Goal: Task Accomplishment & Management: Manage account settings

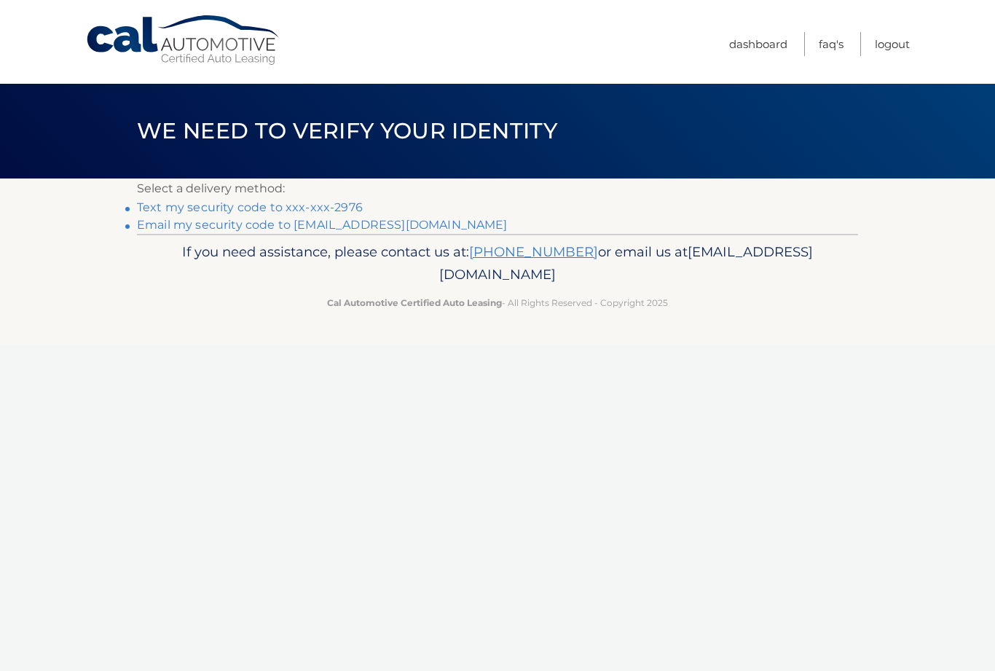
click at [335, 213] on link "Text my security code to xxx-xxx-2976" at bounding box center [250, 207] width 226 height 14
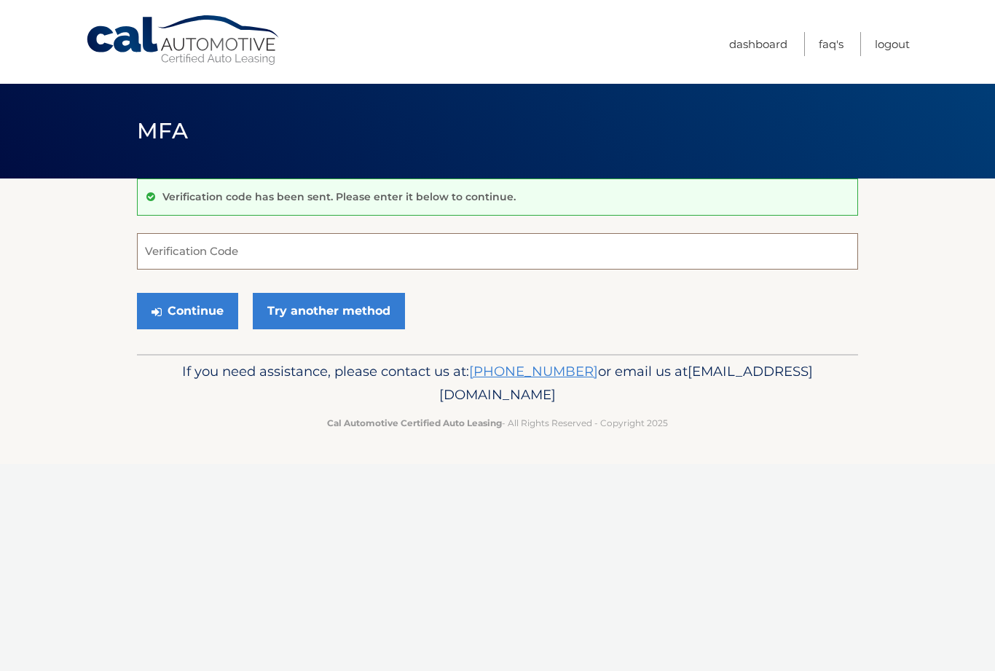
click at [320, 246] on input "Verification Code" at bounding box center [497, 251] width 721 height 36
type input "686599"
click at [183, 313] on button "Continue" at bounding box center [187, 311] width 101 height 36
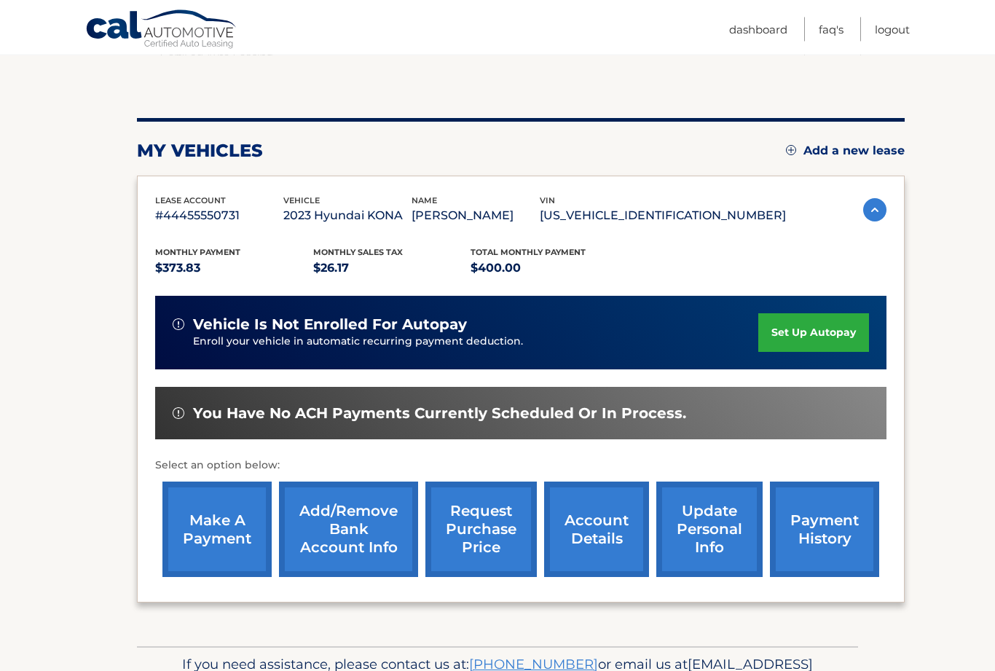
scroll to position [126, 0]
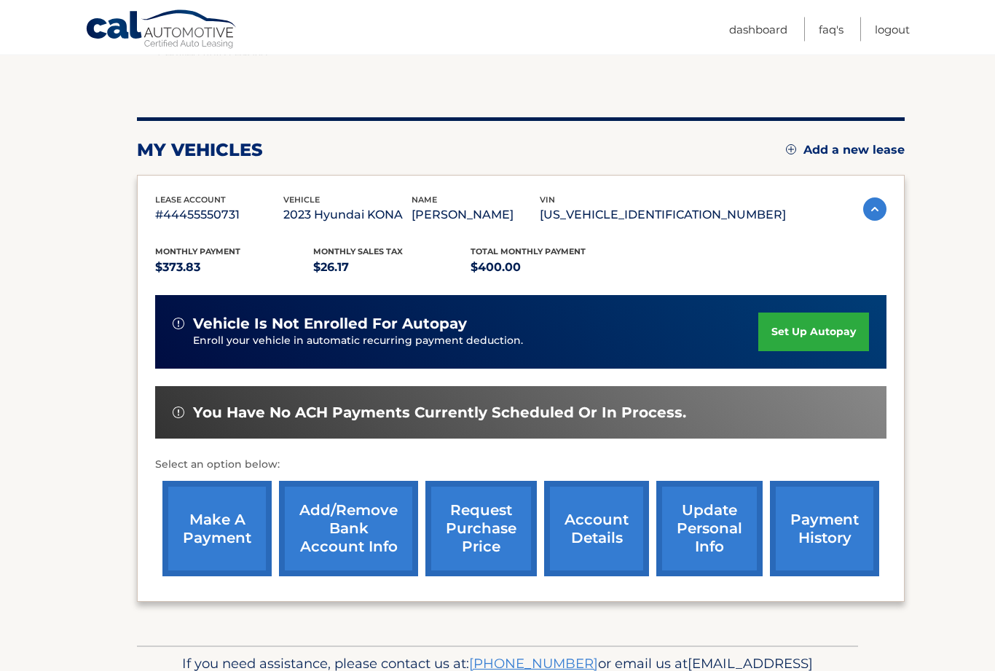
click at [230, 538] on link "make a payment" at bounding box center [217, 529] width 109 height 95
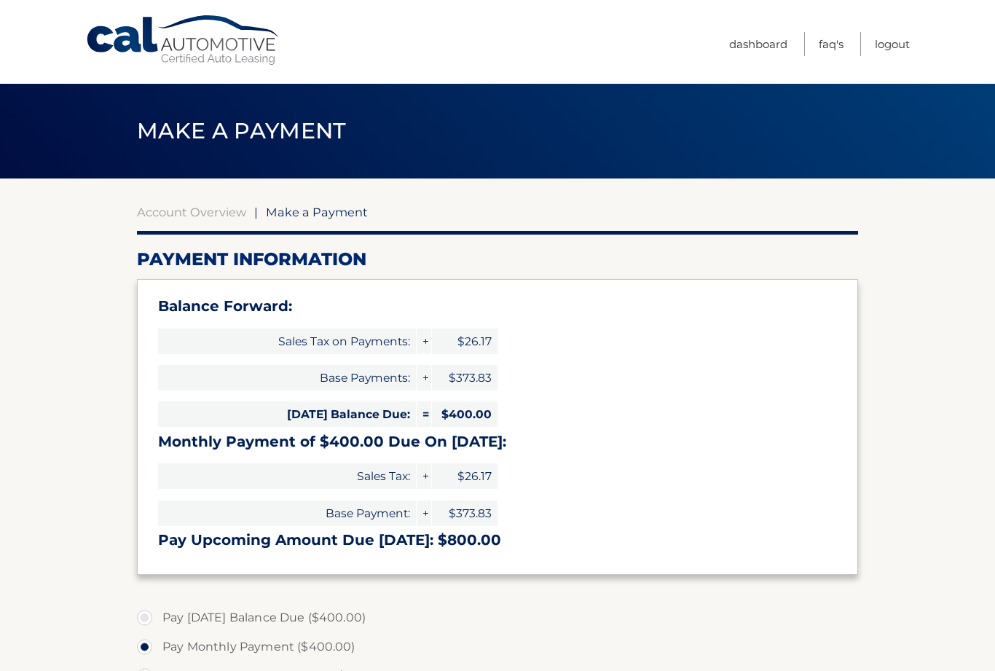
select select "ZTc3Mjc0ZGYtNTMxNC00NmQ1LTgxMDktZTI2NjYwNDFlNWNj"
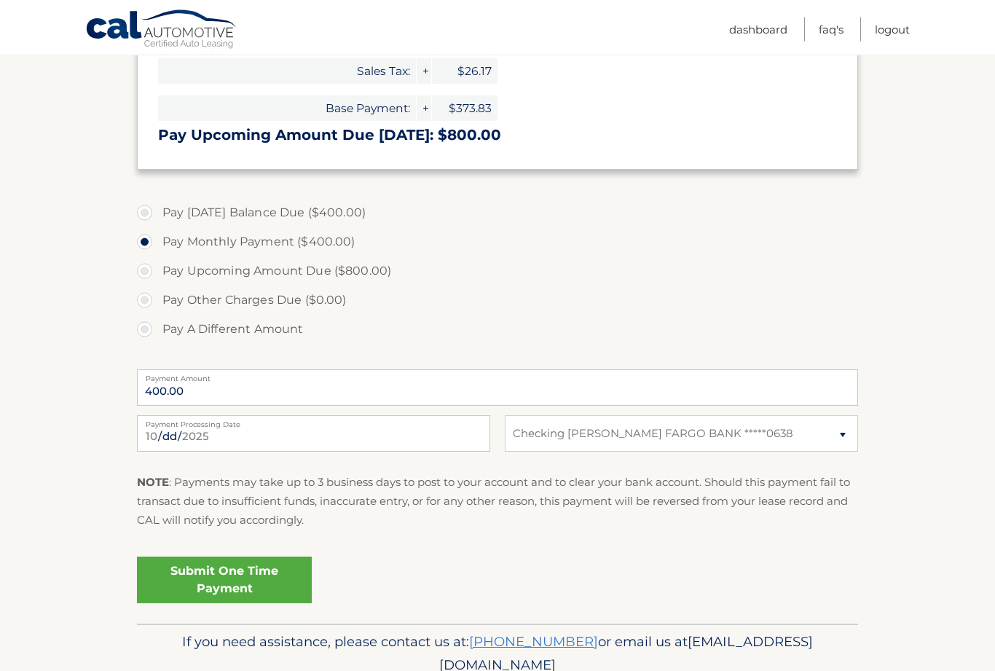
scroll to position [407, 0]
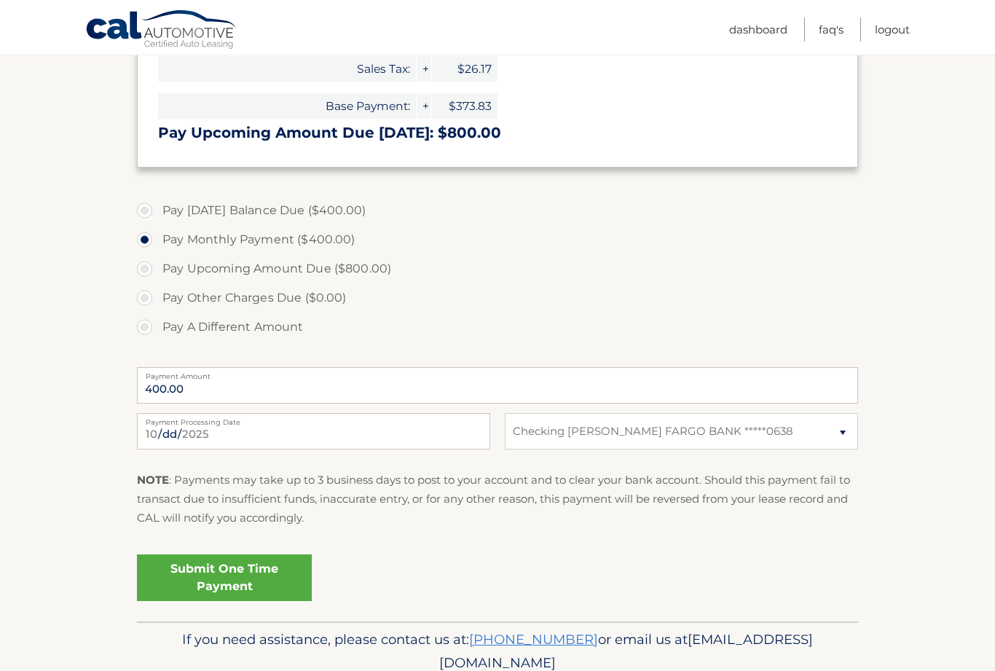
click at [232, 582] on link "Submit One Time Payment" at bounding box center [224, 578] width 175 height 47
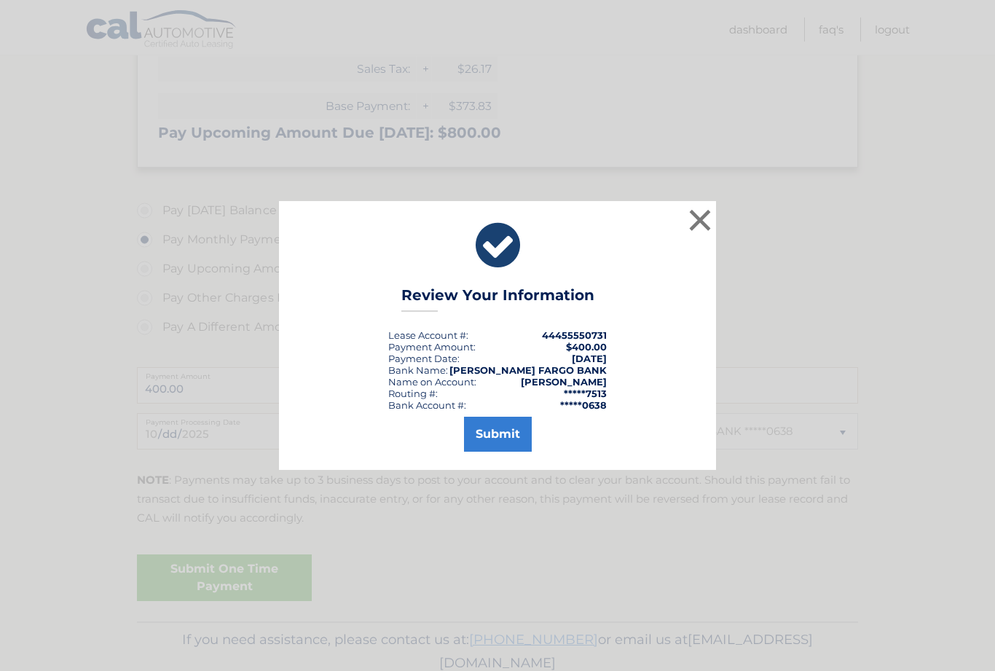
click at [504, 452] on button "Submit" at bounding box center [498, 434] width 68 height 35
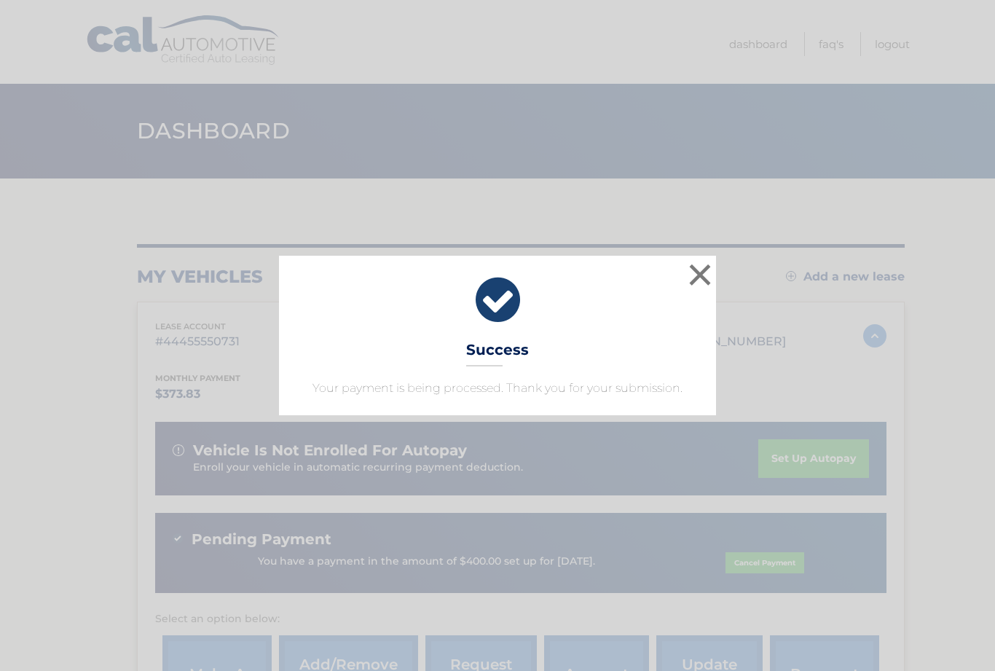
click at [698, 266] on button "×" at bounding box center [700, 274] width 29 height 29
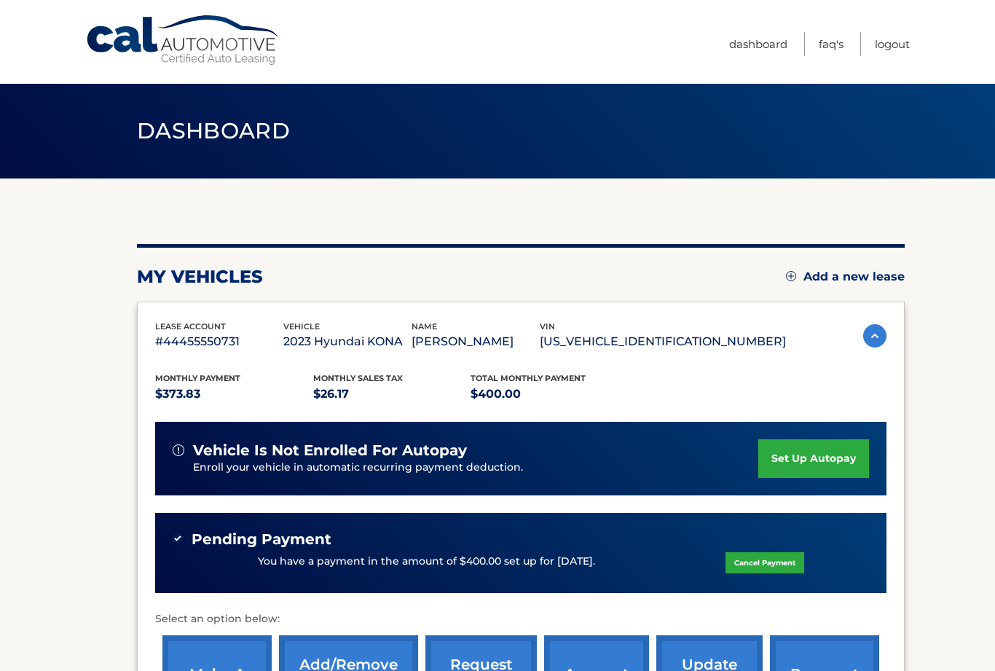
click at [908, 36] on link "Logout" at bounding box center [892, 44] width 35 height 24
